Goal: Task Accomplishment & Management: Use online tool/utility

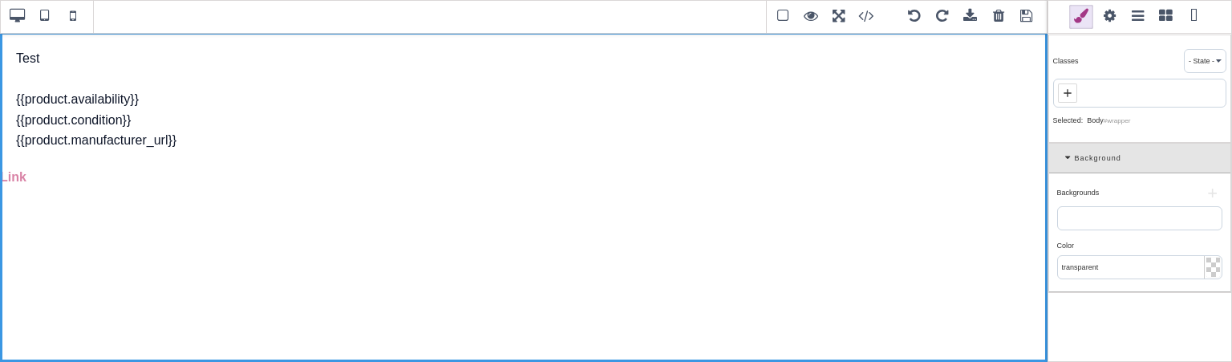
click at [1191, 22] on span at bounding box center [1194, 17] width 24 height 24
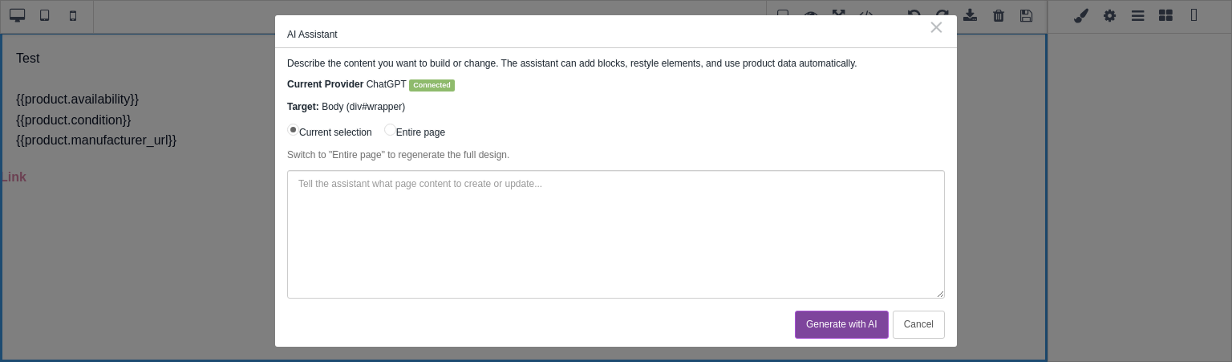
click at [392, 127] on input "Entire page" at bounding box center [390, 130] width 12 height 12
radio input "true"
click at [293, 131] on input "Current selection" at bounding box center [293, 130] width 12 height 12
radio input "true"
click at [937, 332] on button "Cancel" at bounding box center [919, 325] width 52 height 28
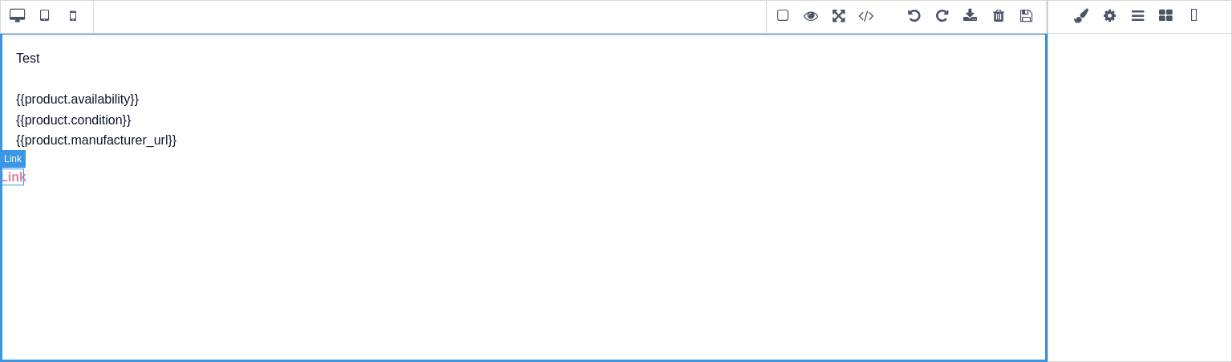
click at [14, 173] on link "Link" at bounding box center [13, 177] width 26 height 14
type input "0"
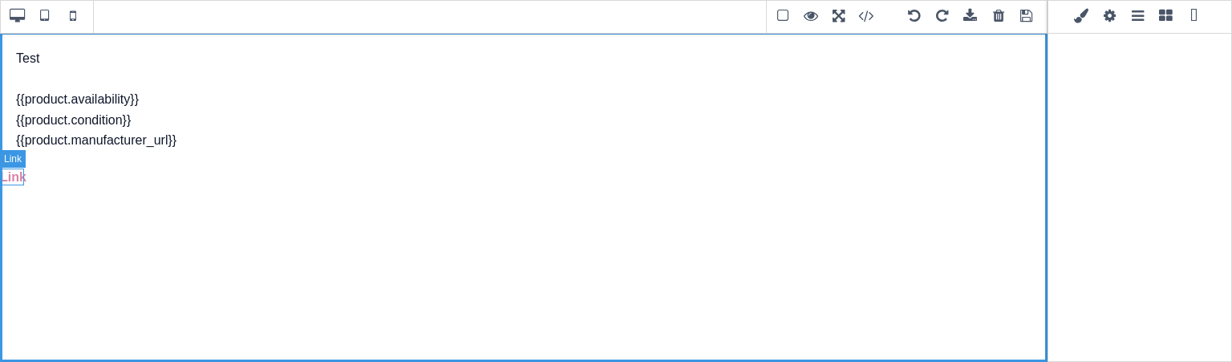
type input "0"
type input "rgb(217, 131, 166)"
select select "600"
select select
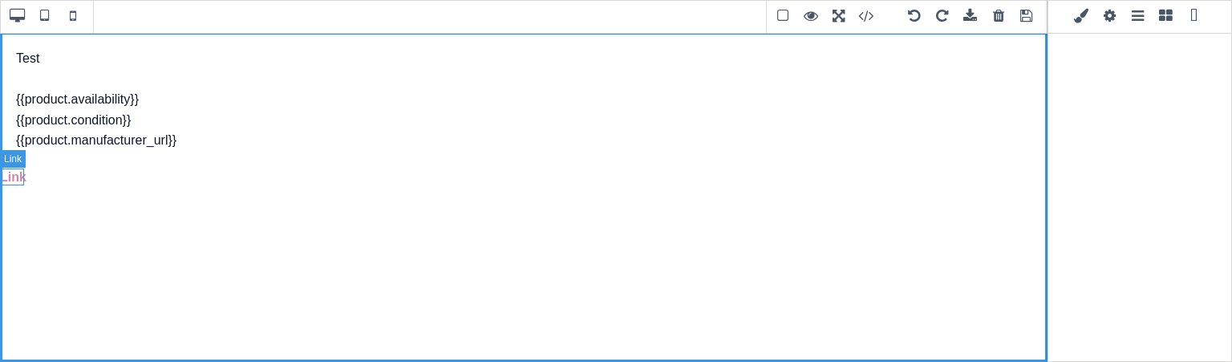
type input "rgb(217, 131, 166)"
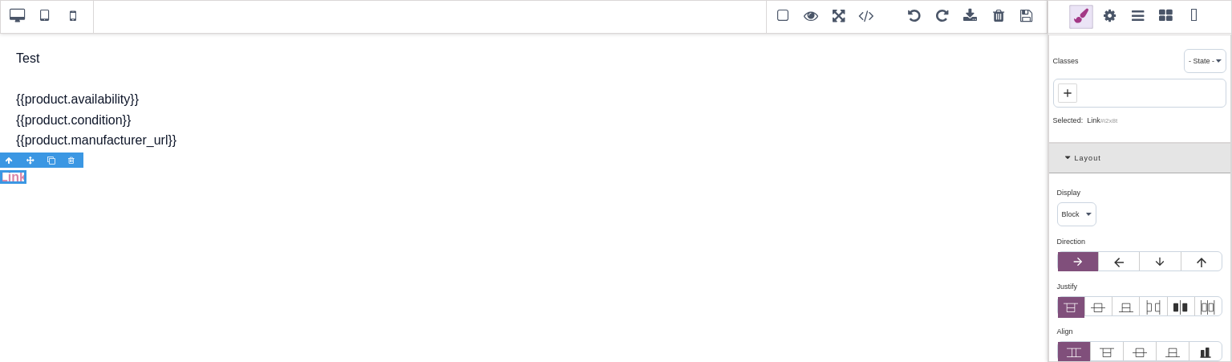
click at [1104, 25] on span at bounding box center [1110, 17] width 24 height 24
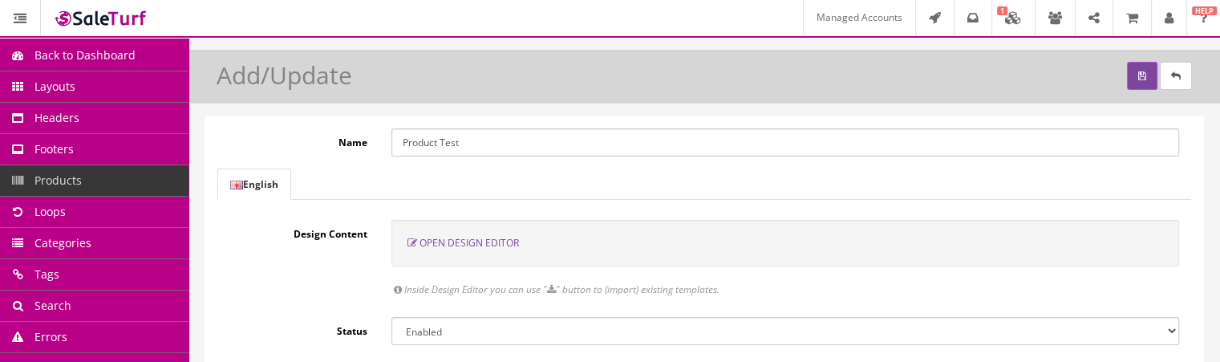
click at [498, 243] on span "Open Design Editor" at bounding box center [469, 243] width 99 height 14
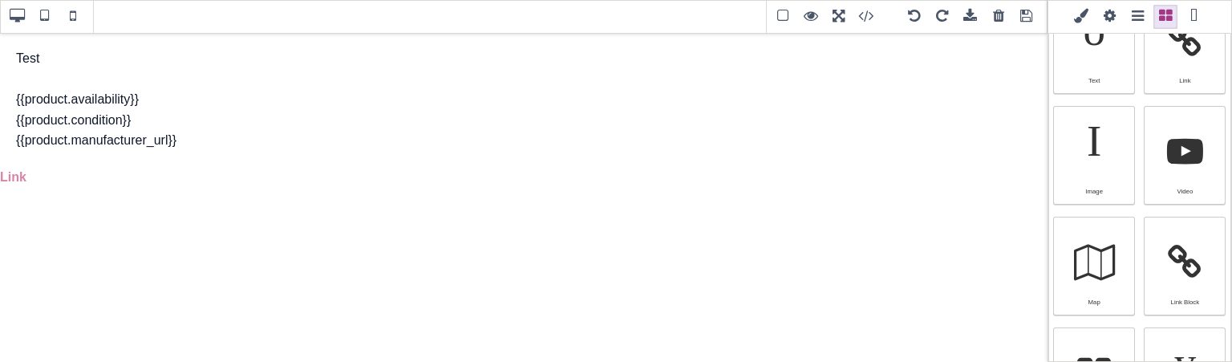
scroll to position [272, 0]
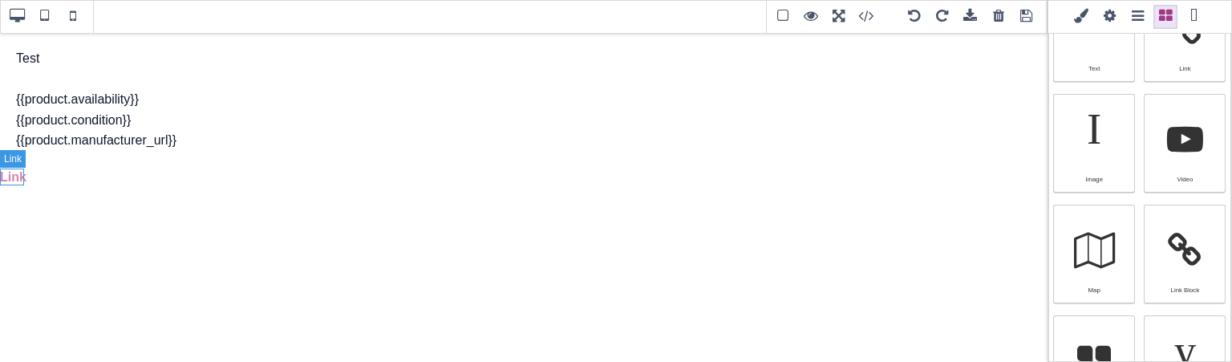
click at [11, 180] on link "Link" at bounding box center [13, 177] width 26 height 14
type input "rgb(217, 131, 166)"
select select
type input "16"
select select "px"
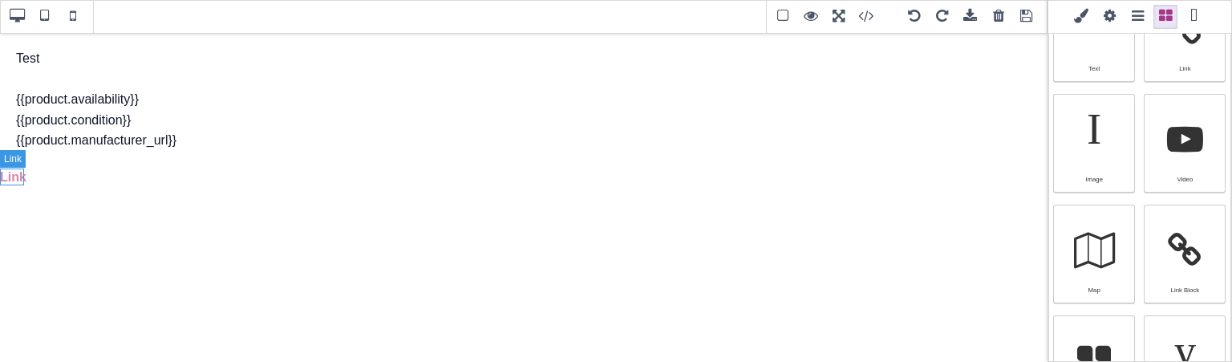
select select "600"
select select
type input "25.6px"
select select
type input "0"
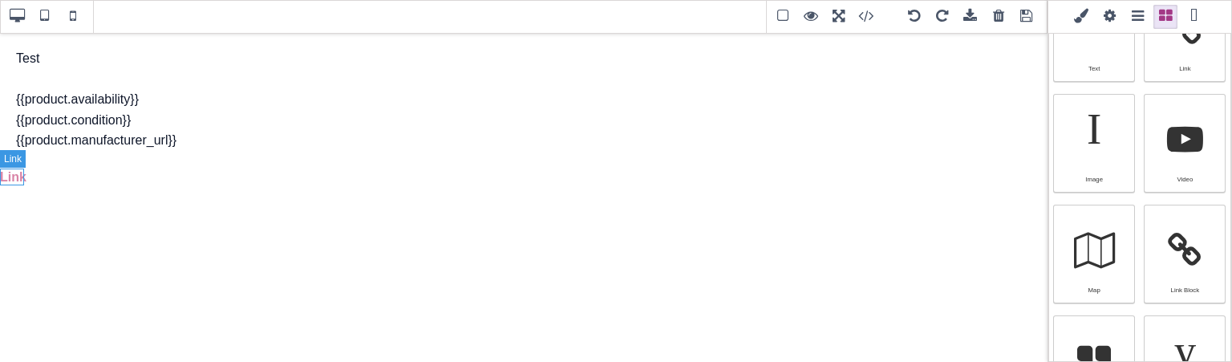
select select "px"
type input "0"
select select "px"
type input "0"
select select "px"
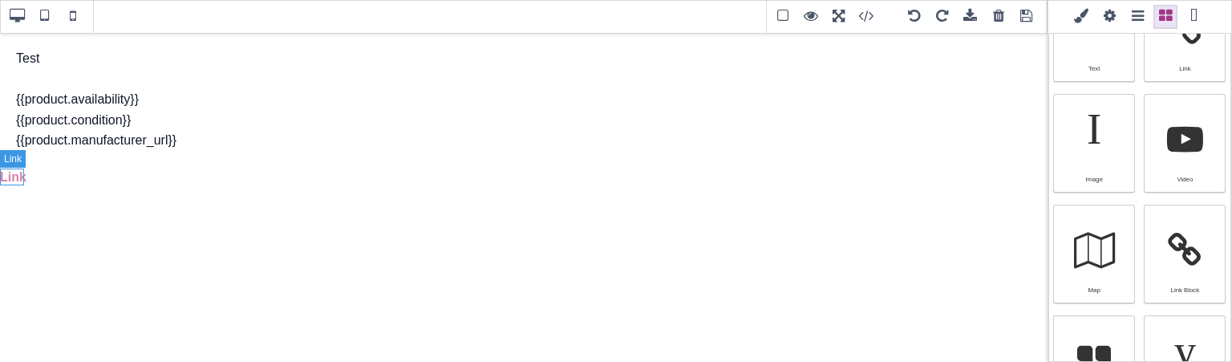
type input "0"
select select "px"
type input "rgb(217, 131, 166)"
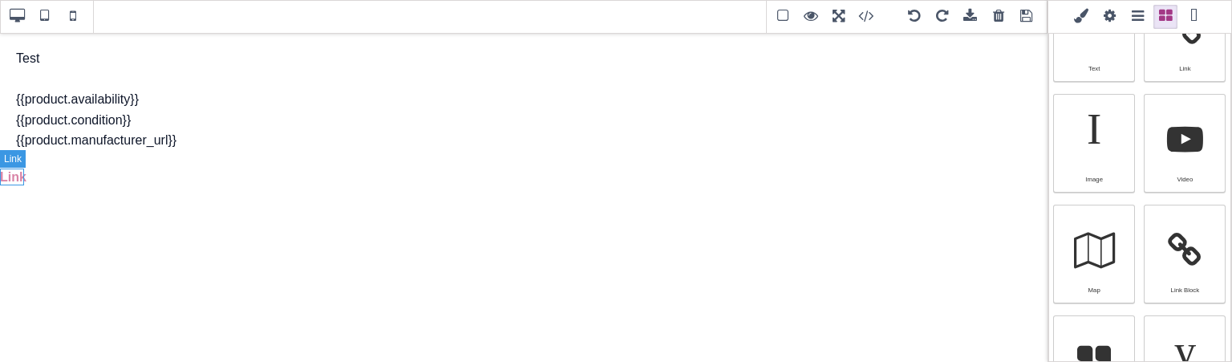
type input "rgb(217, 131, 166)"
type input "2.4"
select select "px"
select select "solid"
type input "rgb(59, 151, 227)"
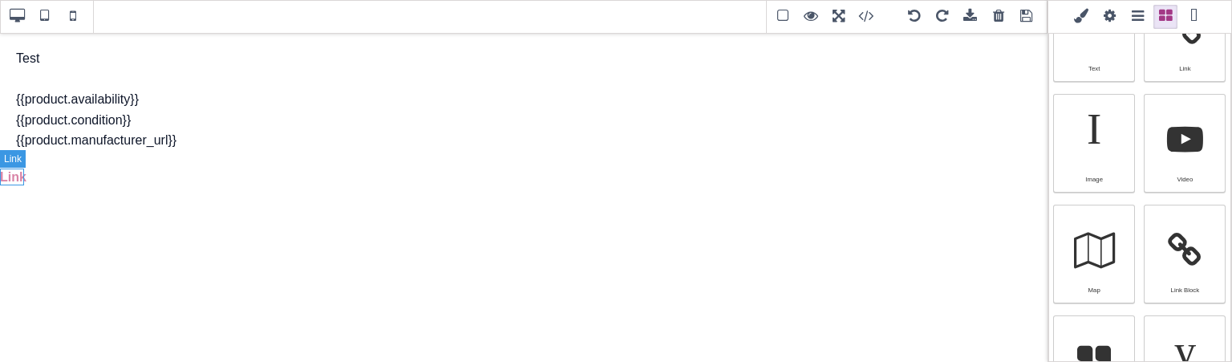
type input "-3"
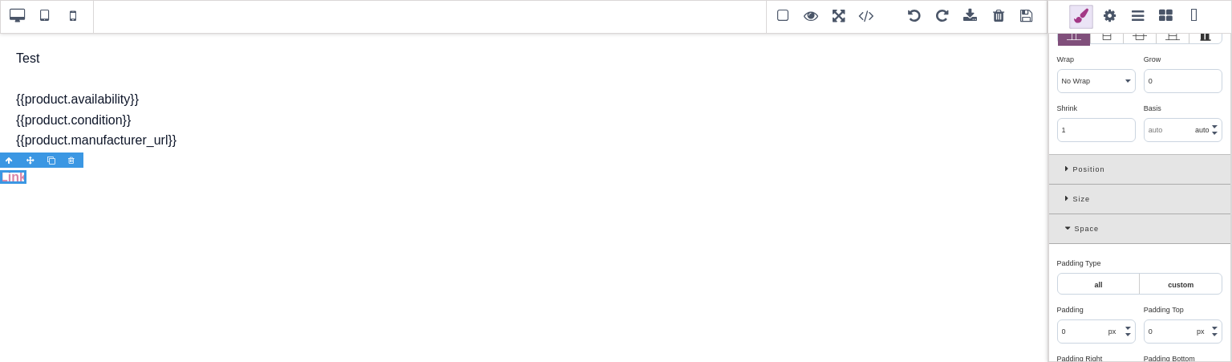
click at [1103, 22] on span at bounding box center [1110, 17] width 24 height 24
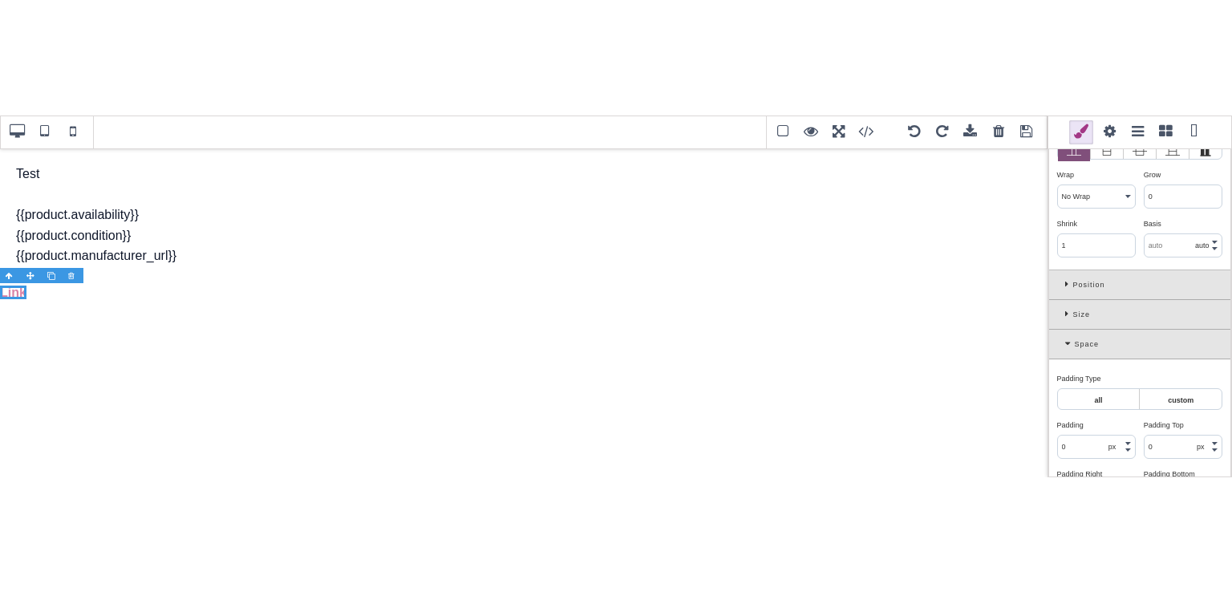
scroll to position [0, 0]
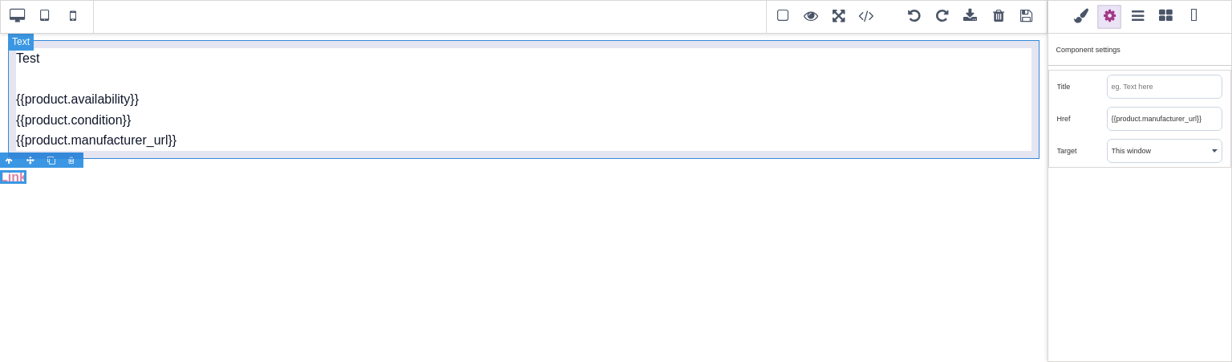
click at [109, 140] on div "Test {{product.availability}} {{product.condition}} {{product.manufacturer_url}}" at bounding box center [524, 99] width 1032 height 119
type input "10"
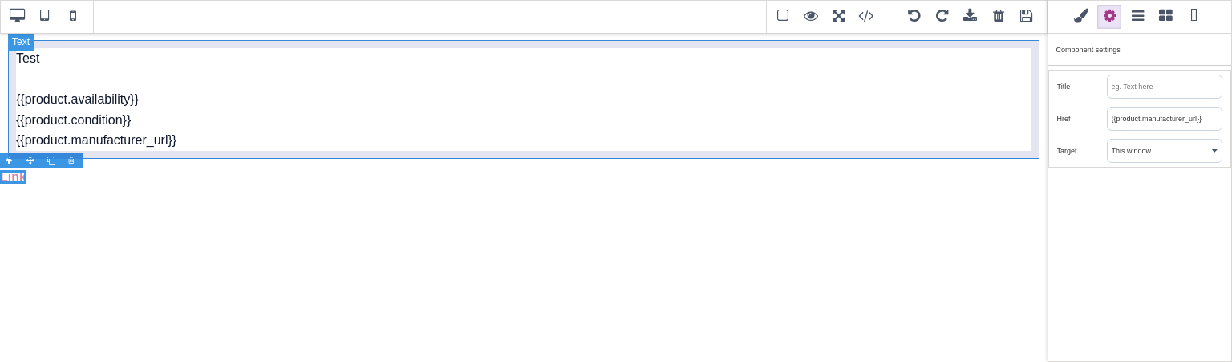
type input "10"
type input "rgb(15, 23, 42)"
select select "normal"
select select
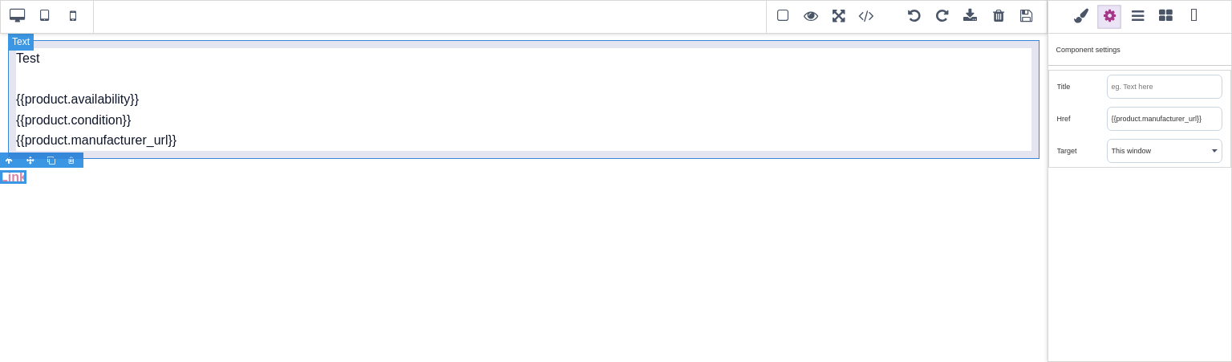
type input "rgb(15, 23, 42)"
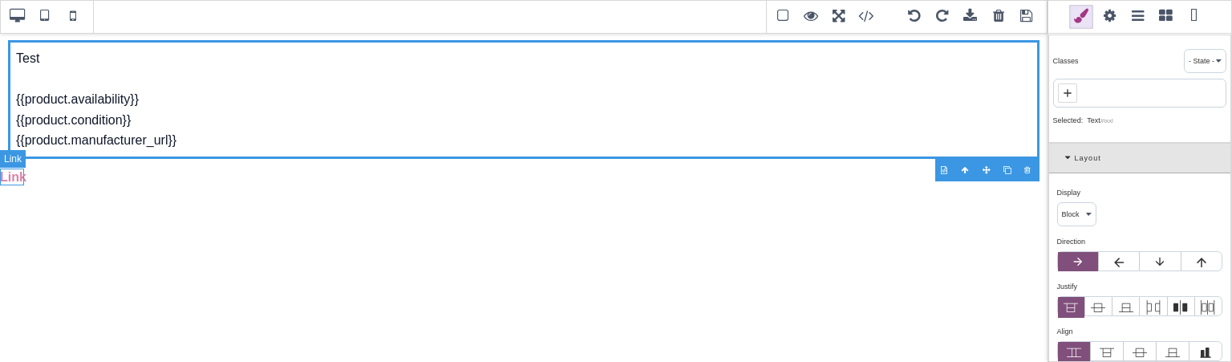
click at [18, 183] on link "Link" at bounding box center [13, 177] width 26 height 14
type input "0"
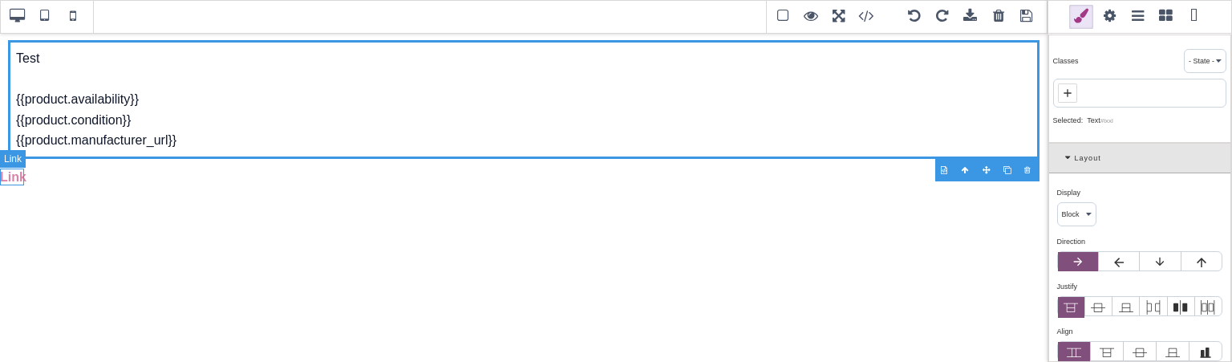
type input "0"
type input "rgb(217, 131, 166)"
select select "600"
select select
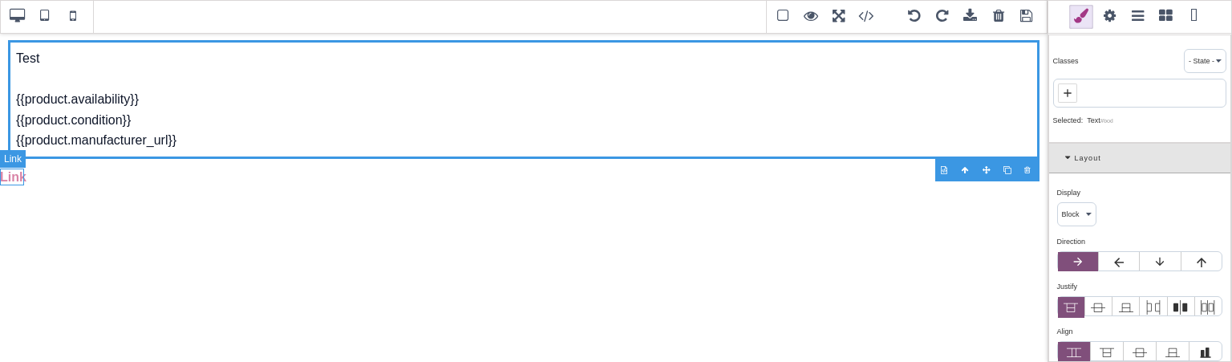
type input "rgb(217, 131, 166)"
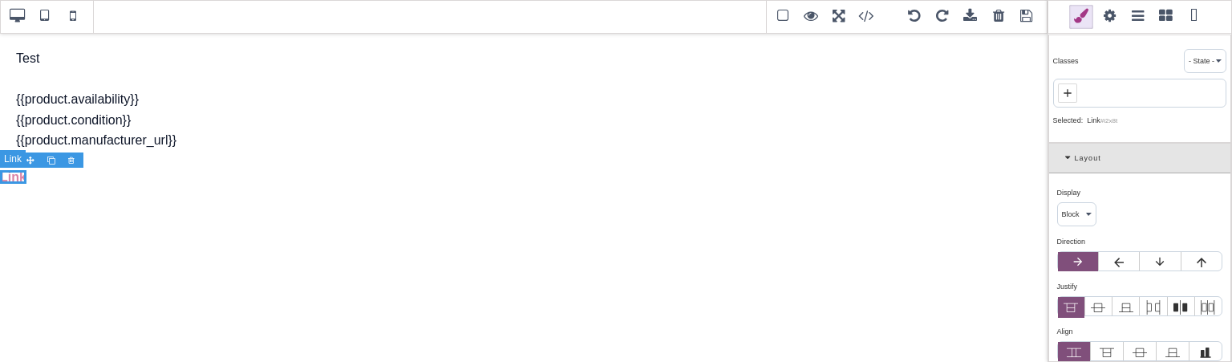
click at [18, 183] on link "Link" at bounding box center [13, 177] width 26 height 14
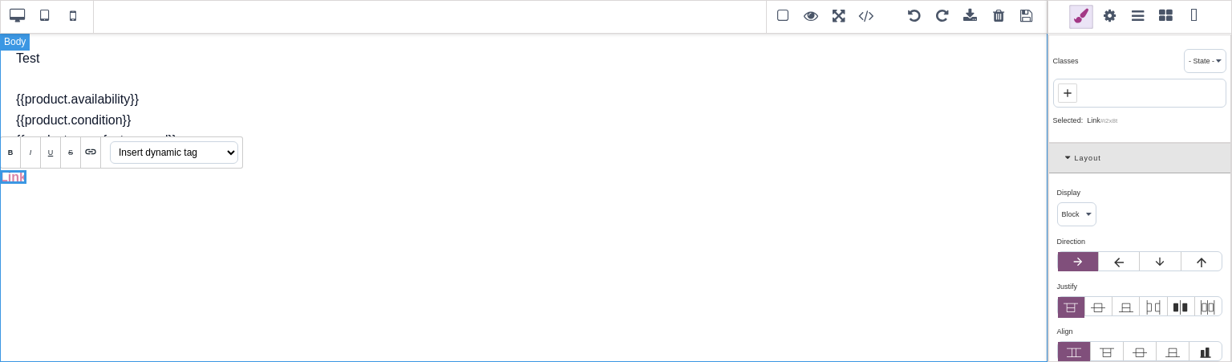
click at [77, 183] on div "Test {{product.availability}} {{product.condition}} {{product.manufacturer_url}…" at bounding box center [524, 197] width 1048 height 330
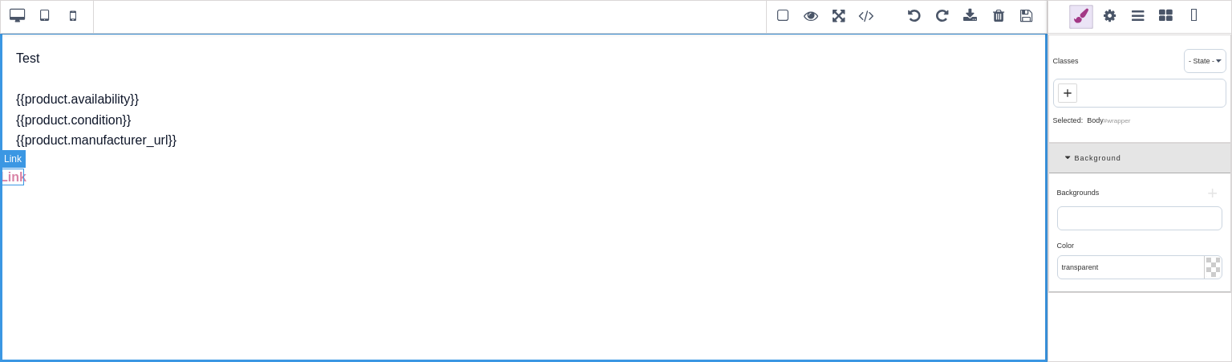
click at [14, 181] on link "Link" at bounding box center [13, 177] width 26 height 14
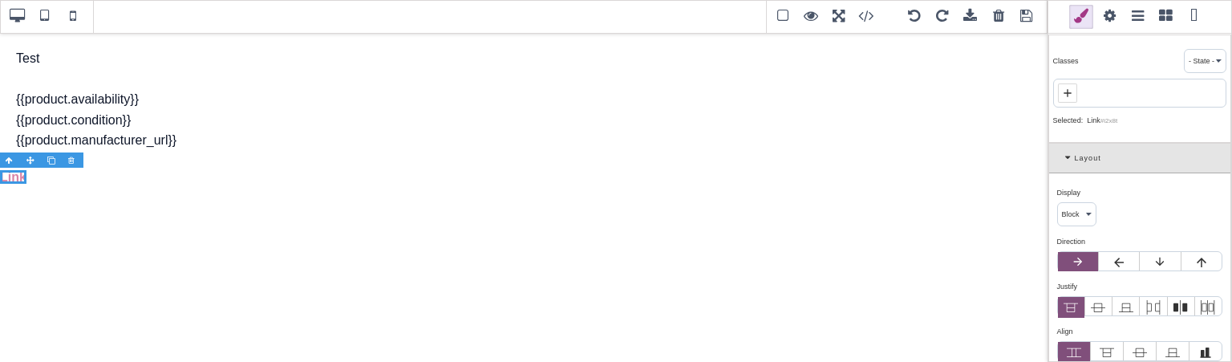
click at [1107, 12] on span at bounding box center [1110, 17] width 24 height 24
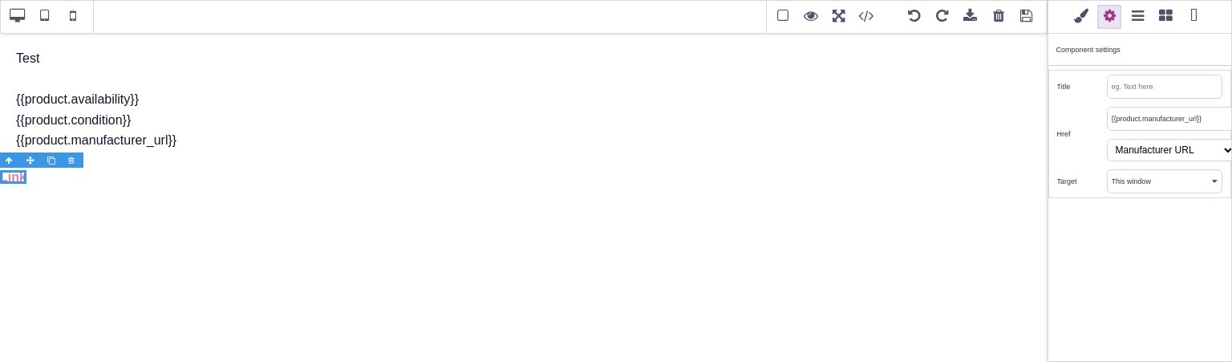
click at [1208, 148] on select "Insert dynamic URL Manufacturer URL Product URL" at bounding box center [1171, 150] width 128 height 22
select select "{{product.url}}"
type input "{{product.url}}"
click at [1107, 139] on select "Insert dynamic URL Manufacturer URL Product URL" at bounding box center [1171, 150] width 128 height 22
click at [1199, 142] on select "Insert dynamic URL Manufacturer URL Product URL" at bounding box center [1171, 150] width 128 height 22
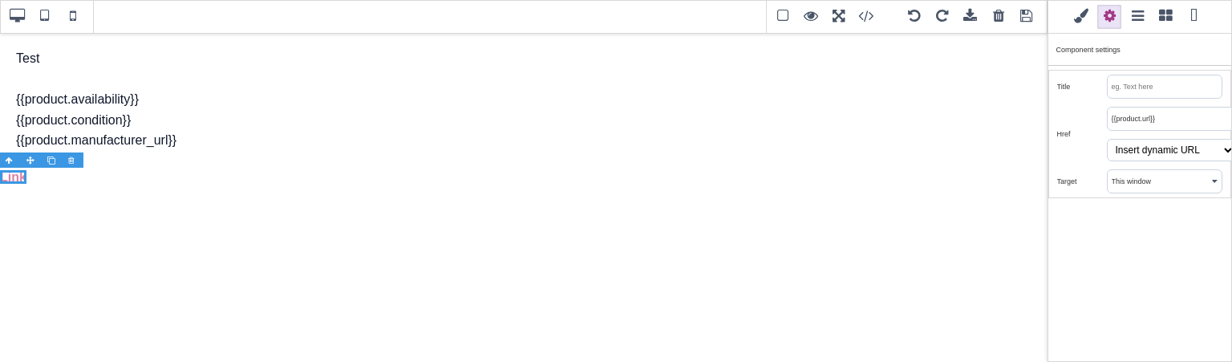
select select "{{product.manufacturer_url}}"
type input "{{product.manufacturer_url}}"
click at [1107, 139] on select "Insert dynamic URL Manufacturer URL Product URL" at bounding box center [1171, 150] width 128 height 22
click at [1153, 154] on select "Insert dynamic URL Manufacturer URL Product URL" at bounding box center [1171, 150] width 128 height 22
click at [1107, 139] on select "Insert dynamic URL Manufacturer URL Product URL" at bounding box center [1171, 150] width 128 height 22
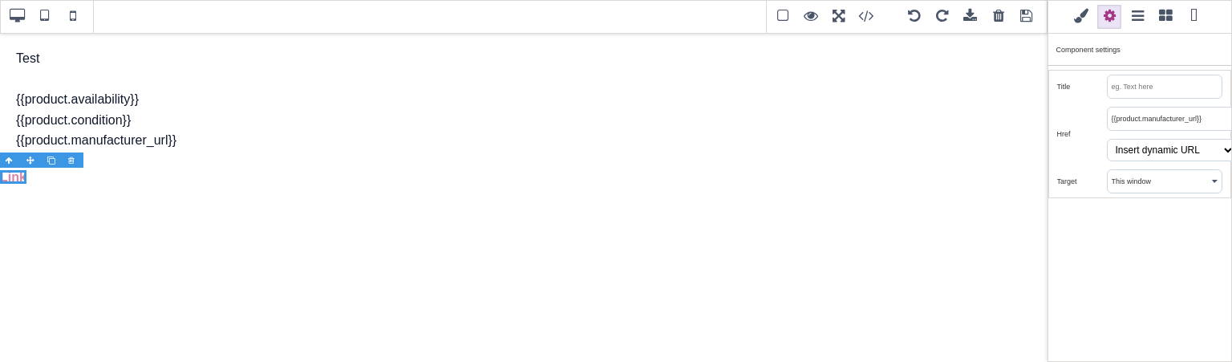
click at [1157, 156] on select "Insert dynamic URL Manufacturer URL Product URL" at bounding box center [1171, 150] width 128 height 22
click at [1107, 139] on select "Insert dynamic URL Manufacturer URL Product URL" at bounding box center [1171, 150] width 128 height 22
click at [1162, 148] on select "Insert dynamic URL Manufacturer URL Product URL" at bounding box center [1171, 150] width 128 height 22
select select "{{product.url}}"
type input "{{product.url}}"
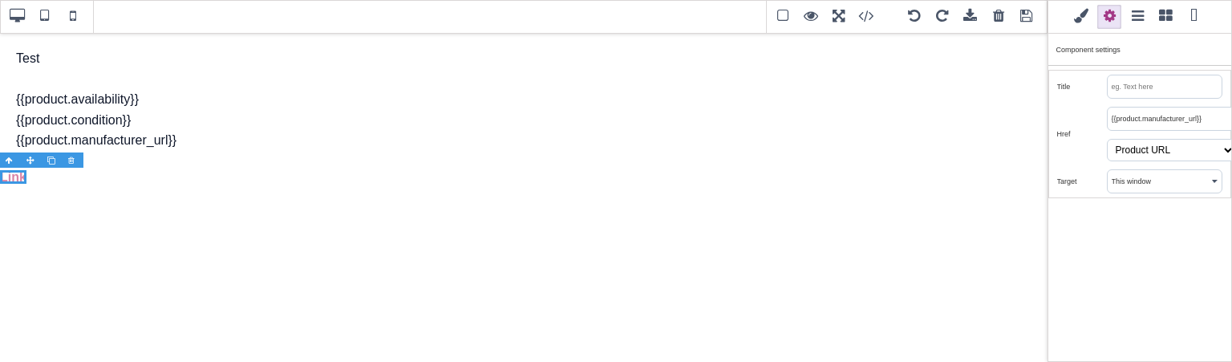
click at [1107, 139] on select "Insert dynamic URL Manufacturer URL Product URL" at bounding box center [1171, 150] width 128 height 22
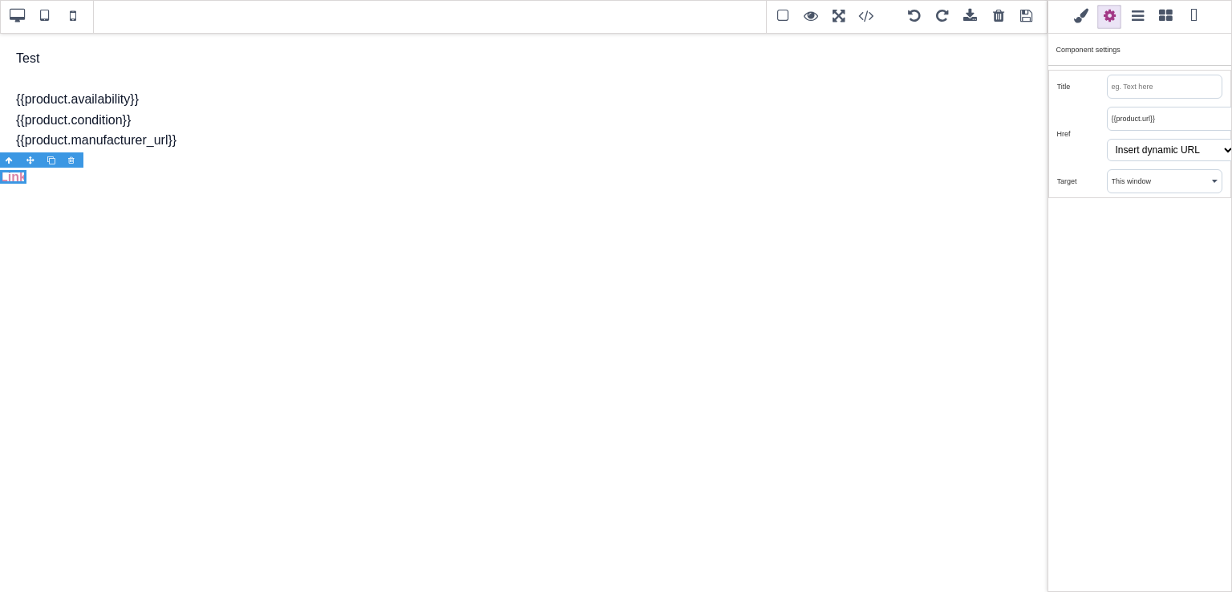
click at [1158, 120] on input "{{product.url}}" at bounding box center [1171, 119] width 127 height 22
click at [1159, 156] on select "Insert dynamic URL Manufacturer URL Product URL" at bounding box center [1171, 150] width 128 height 22
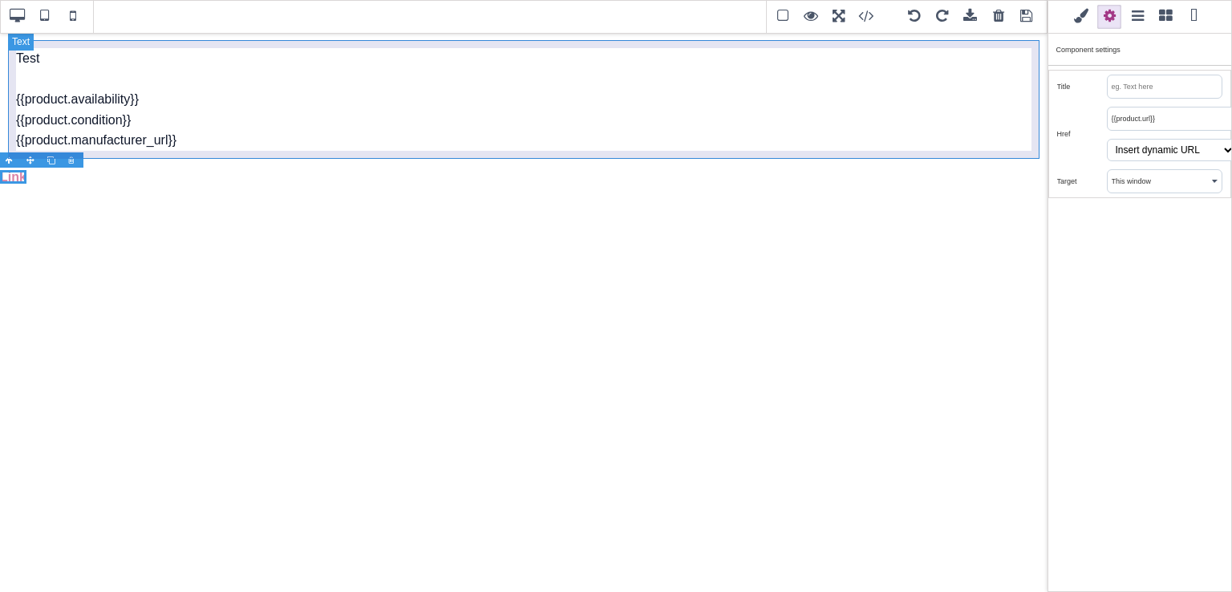
click at [899, 156] on div "Test {{product.availability}} {{product.condition}} {{product.manufacturer_url}}" at bounding box center [524, 99] width 1032 height 119
type input "10"
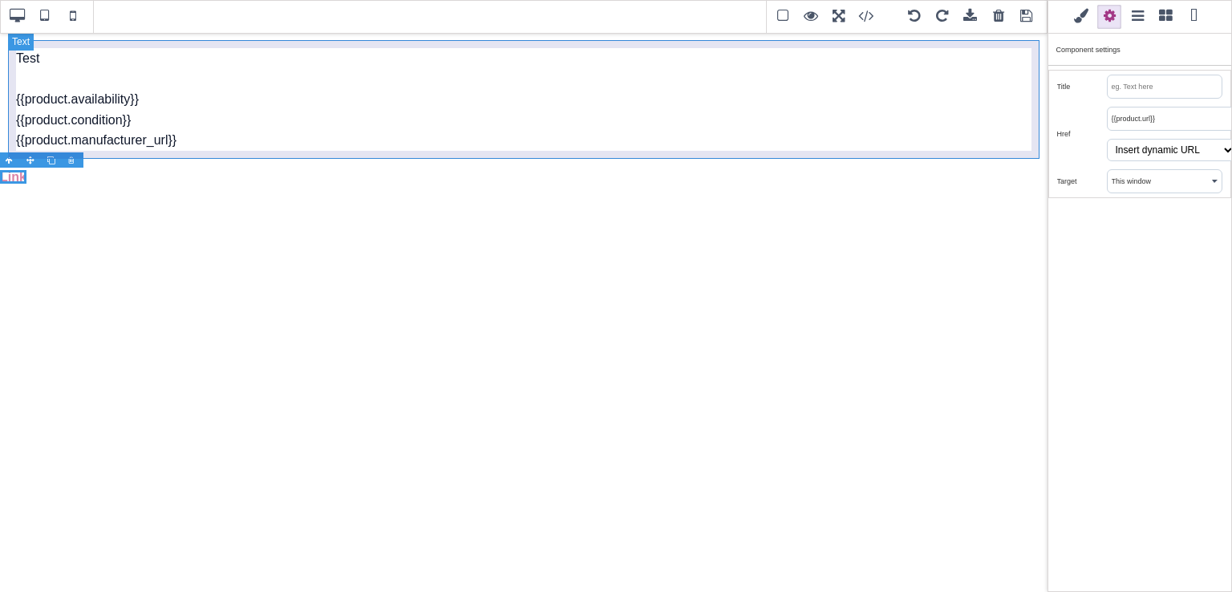
type input "10"
type input "rgb(15, 23, 42)"
select select "normal"
select select
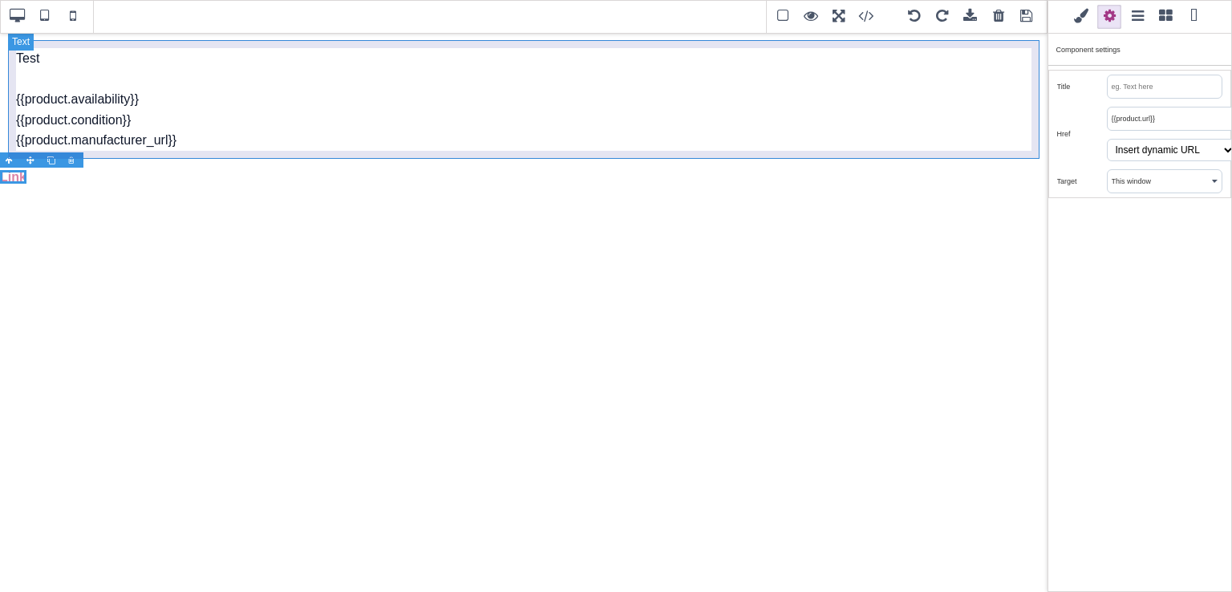
type input "rgb(15, 23, 42)"
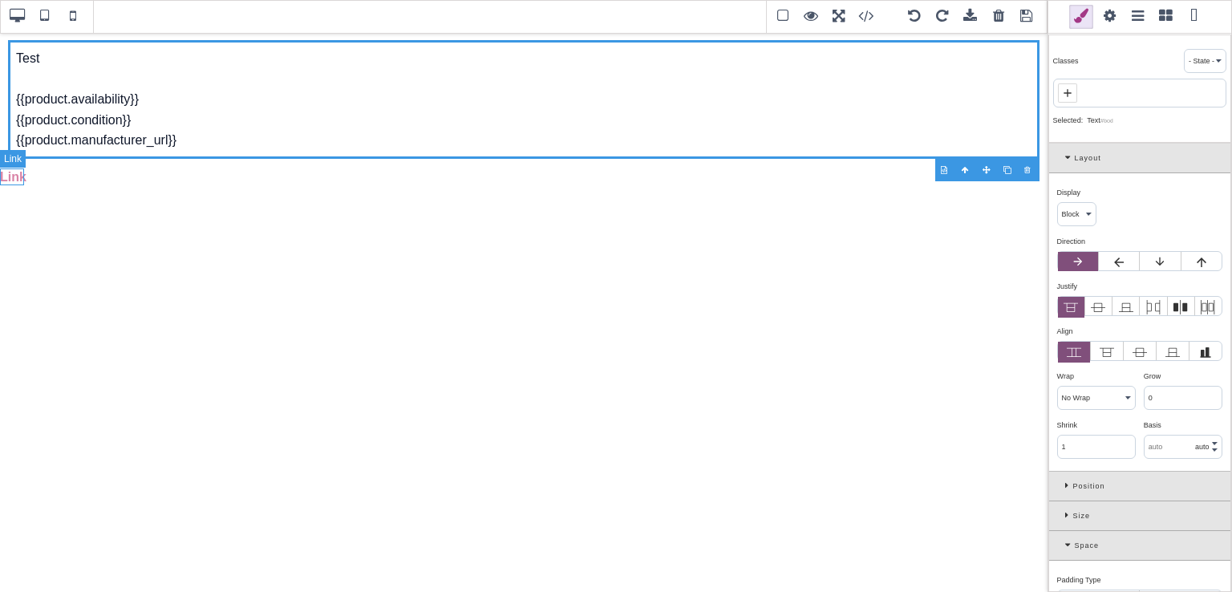
click at [14, 181] on link "Link" at bounding box center [13, 177] width 26 height 14
type input "0"
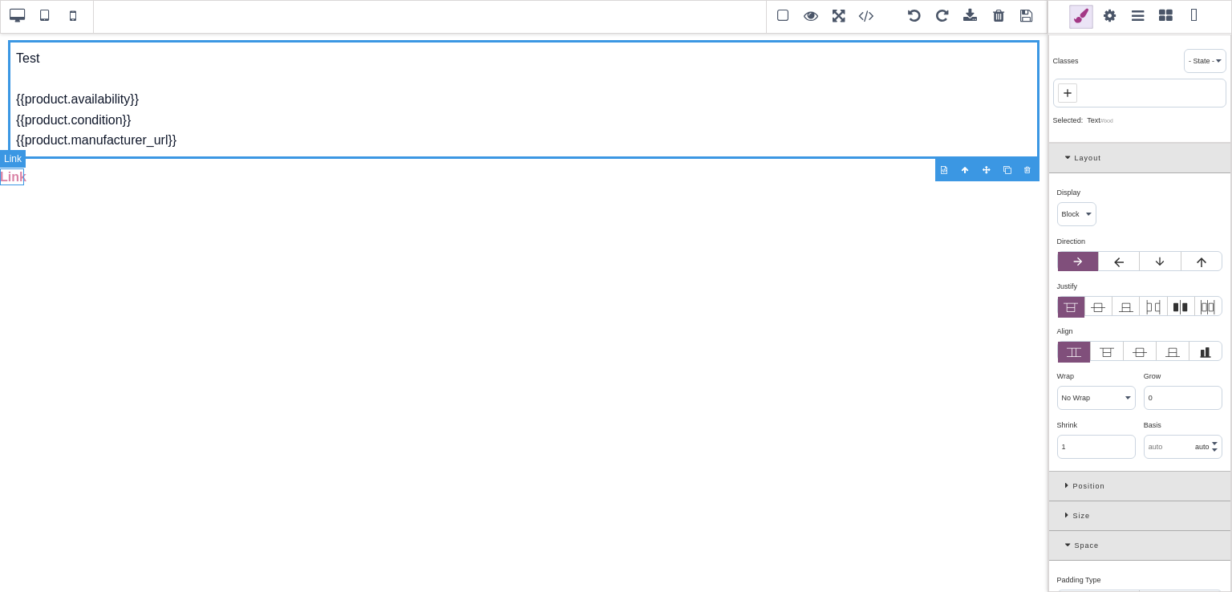
type input "0"
type input "rgb(217, 131, 166)"
select select "600"
select select
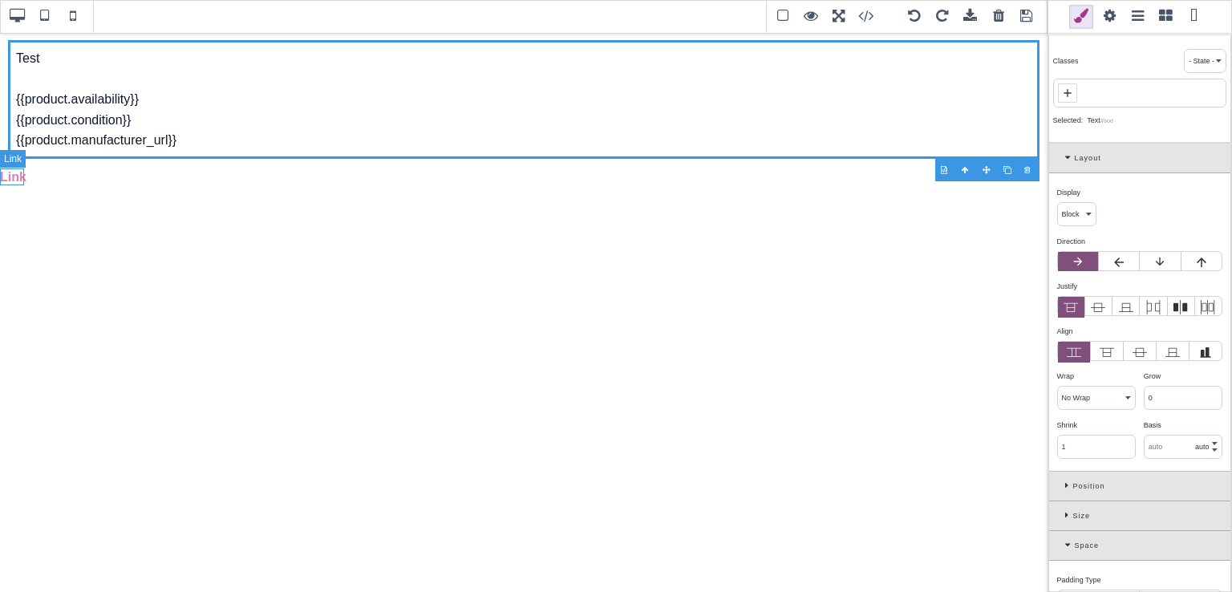
type input "rgb(217, 131, 166)"
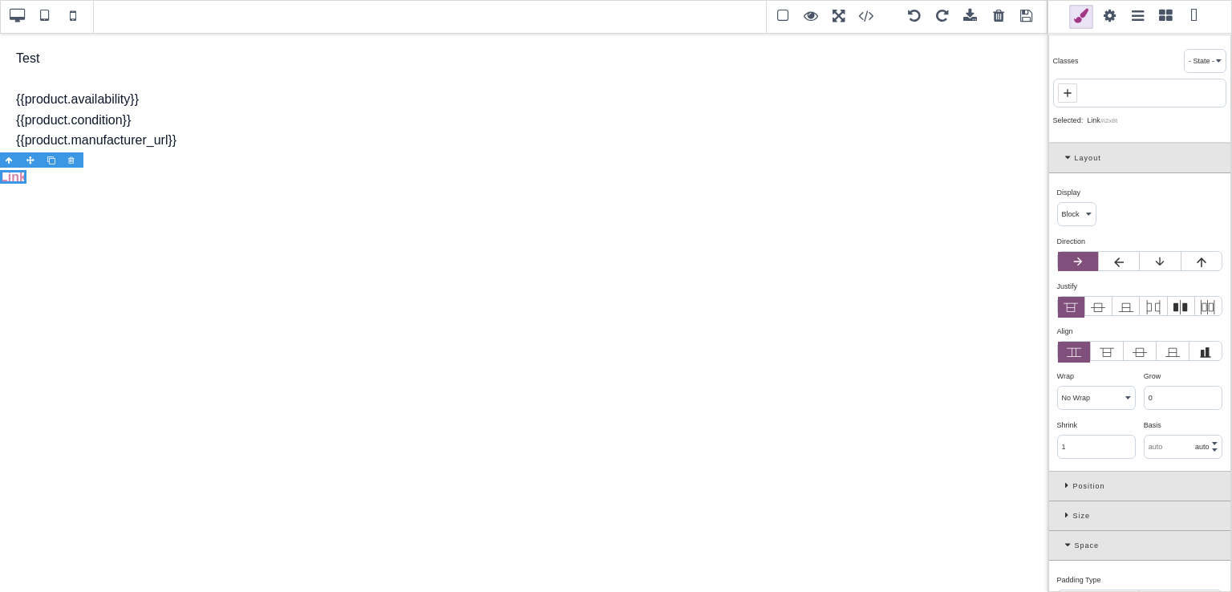
click at [1114, 18] on span at bounding box center [1110, 17] width 24 height 24
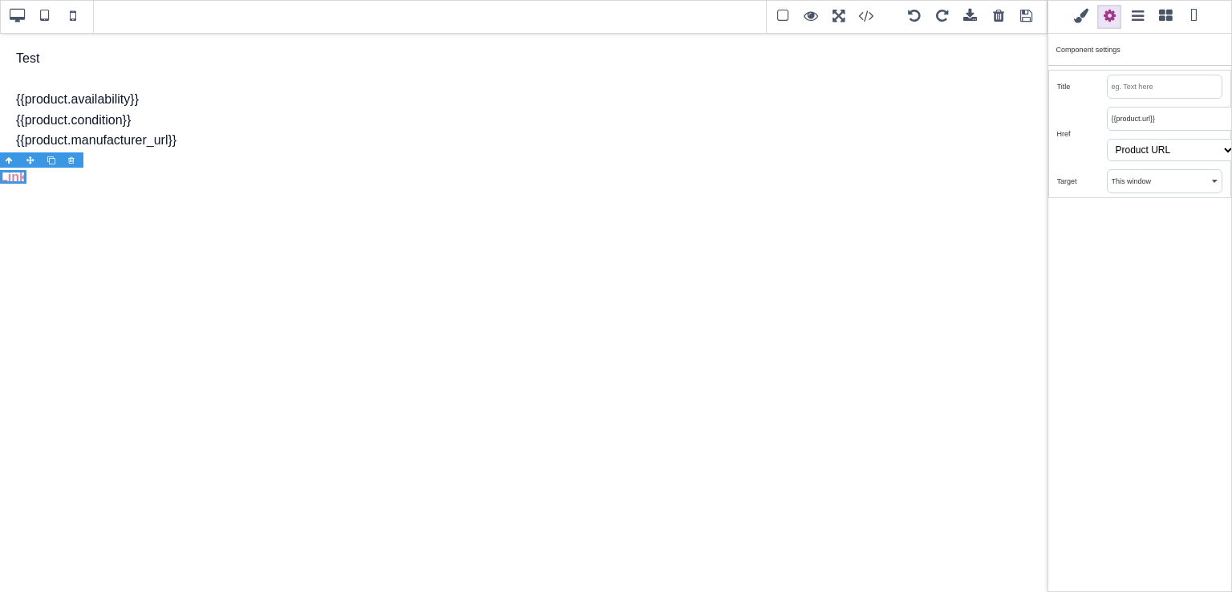
click at [1174, 120] on input "{{product.url}}" at bounding box center [1171, 119] width 127 height 22
click at [1175, 148] on select "Insert dynamic URL Manufacturer URL Product URL" at bounding box center [1171, 150] width 128 height 22
select select "{{product.manufacturer_url}}"
type input "{{product.manufacturer_url}}"
click at [1107, 139] on select "Insert dynamic URL Manufacturer URL Product URL" at bounding box center [1171, 150] width 128 height 22
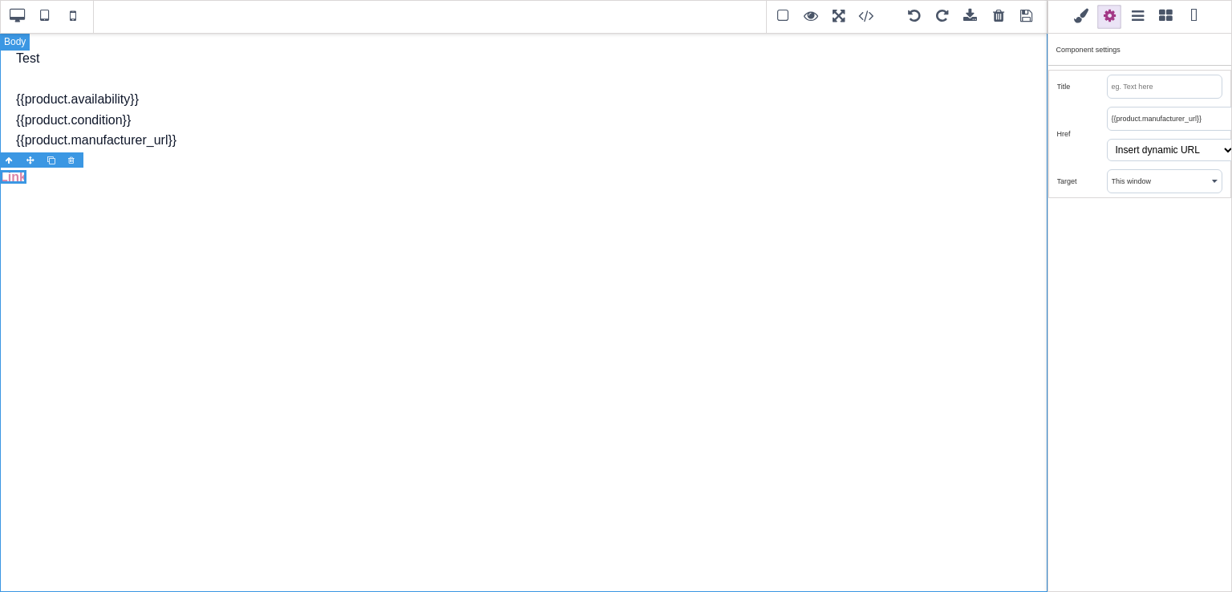
click at [919, 193] on div "Test {{product.availability}} {{product.condition}} {{product.manufacturer_url}…" at bounding box center [524, 312] width 1048 height 560
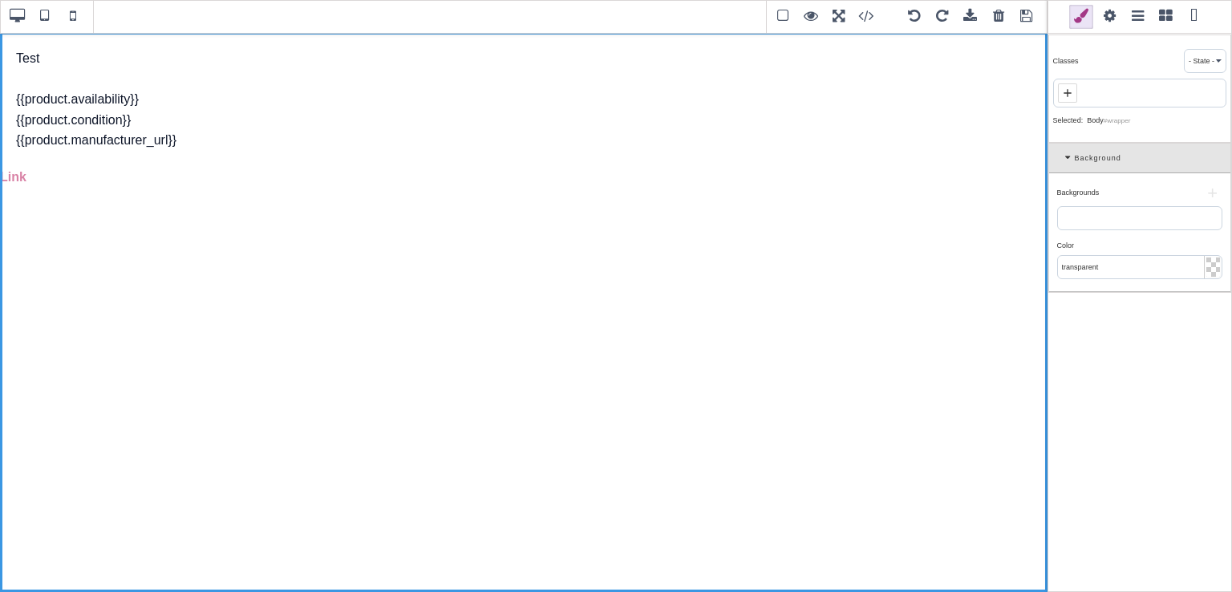
click at [1030, 18] on span at bounding box center [1027, 17] width 24 height 24
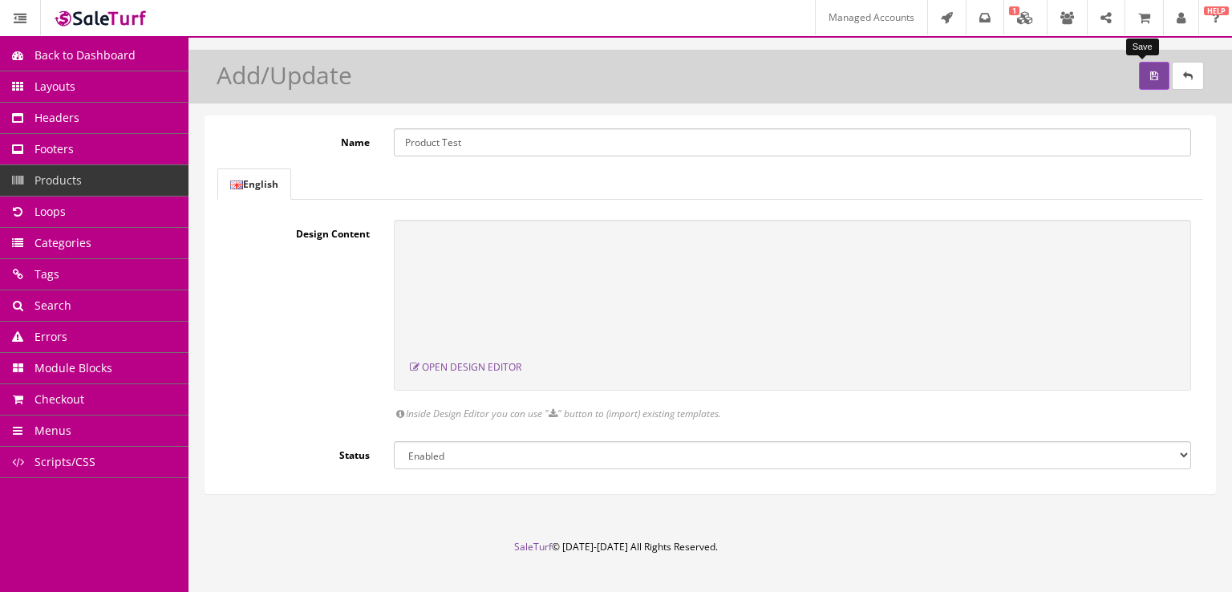
click at [1139, 72] on button "submit" at bounding box center [1154, 76] width 30 height 28
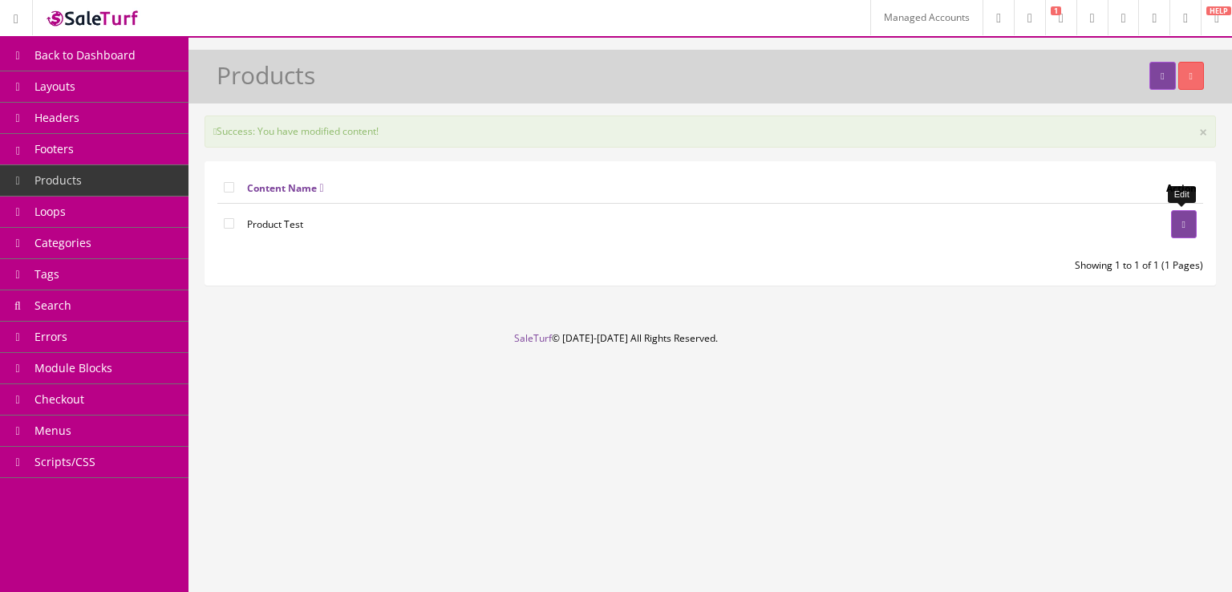
click at [1187, 216] on link at bounding box center [1184, 224] width 26 height 28
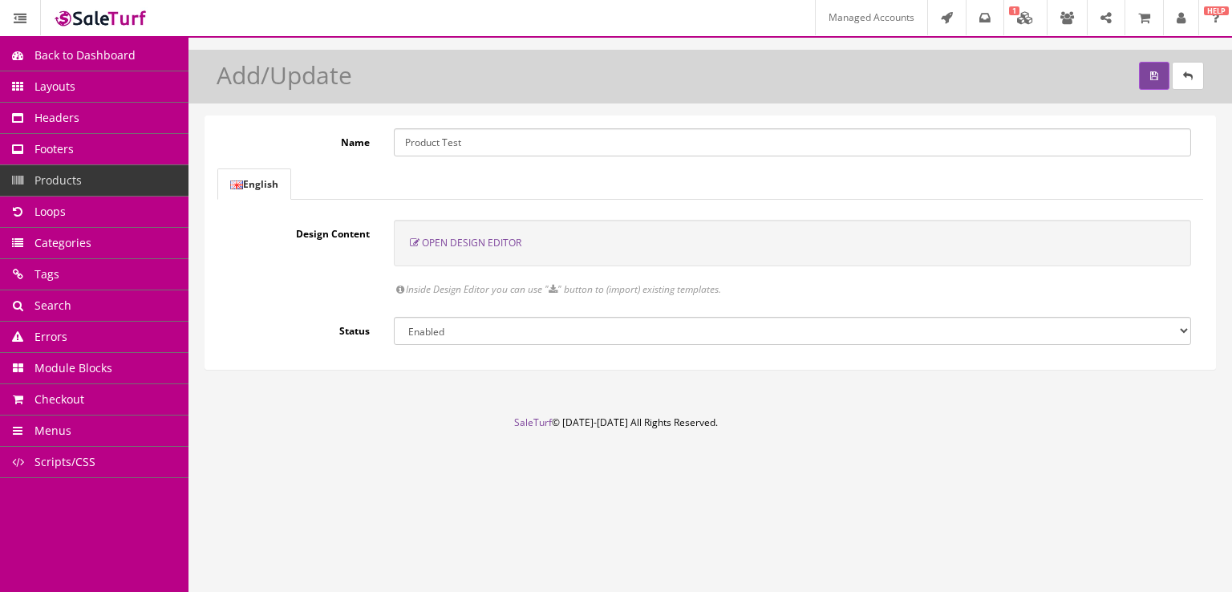
click at [651, 198] on ul "English" at bounding box center [710, 183] width 986 height 31
click at [509, 247] on span "Open Design Editor" at bounding box center [471, 243] width 99 height 14
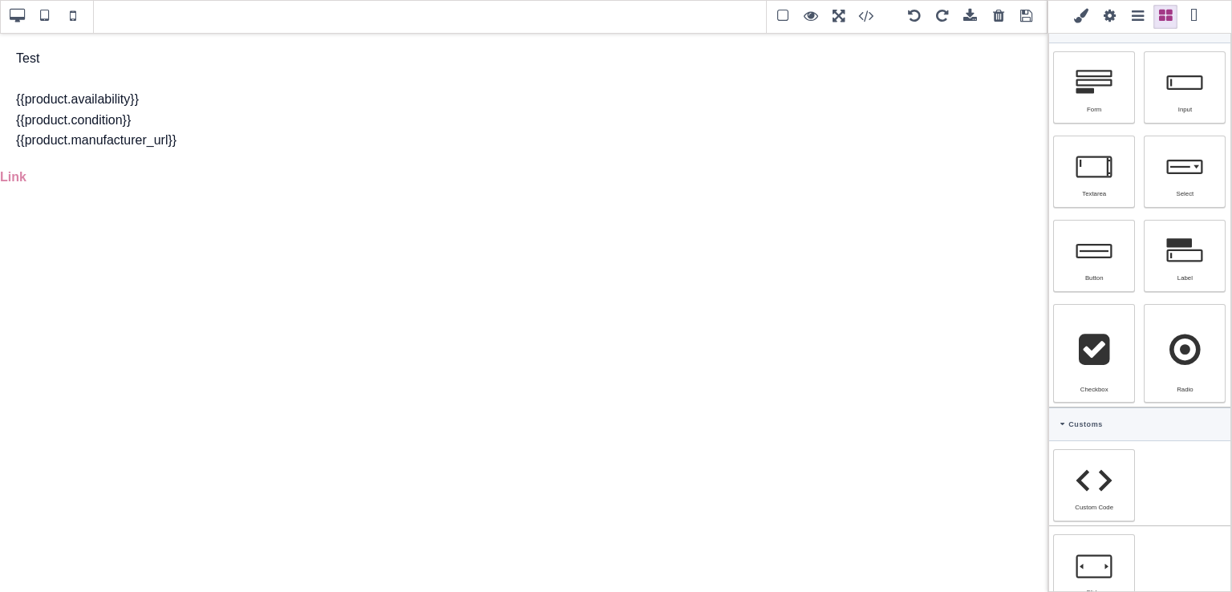
scroll to position [953, 0]
